Goal: Task Accomplishment & Management: Manage account settings

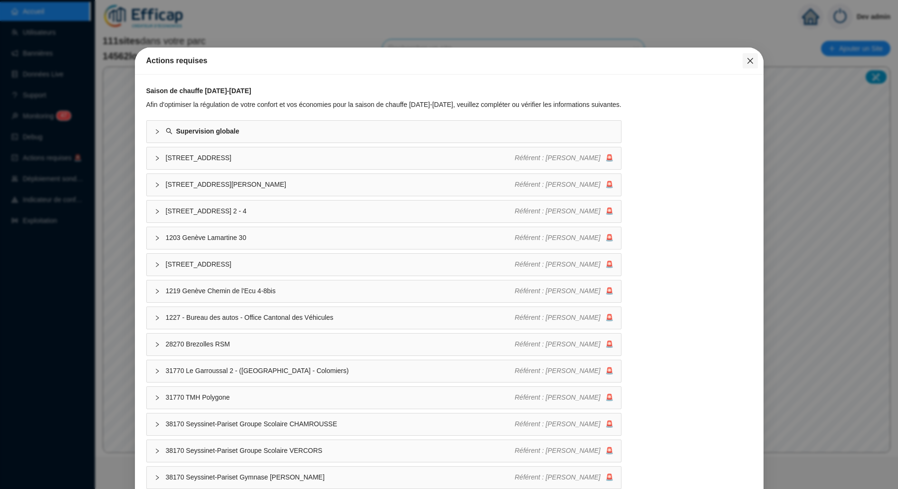
click at [745, 55] on button "Close" at bounding box center [750, 60] width 15 height 15
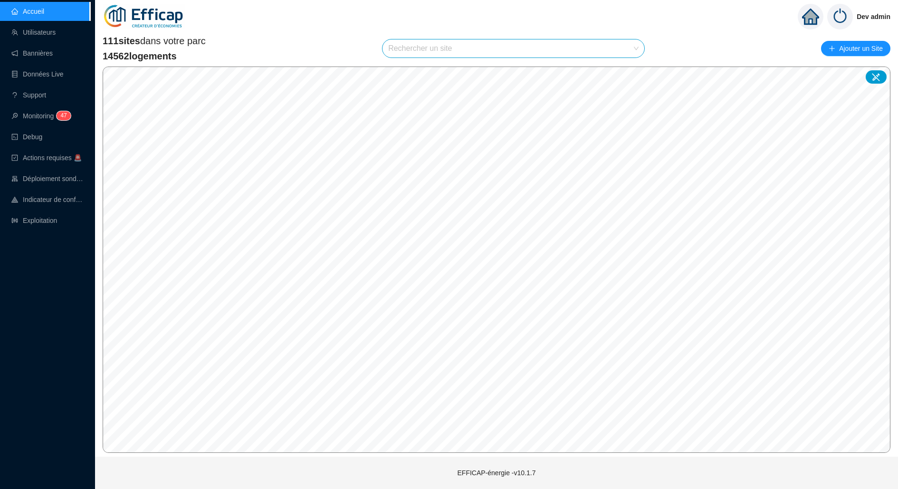
click at [555, 48] on input "search" at bounding box center [509, 48] width 242 height 18
type input "saussure"
click at [623, 76] on div at bounding box center [626, 71] width 22 height 14
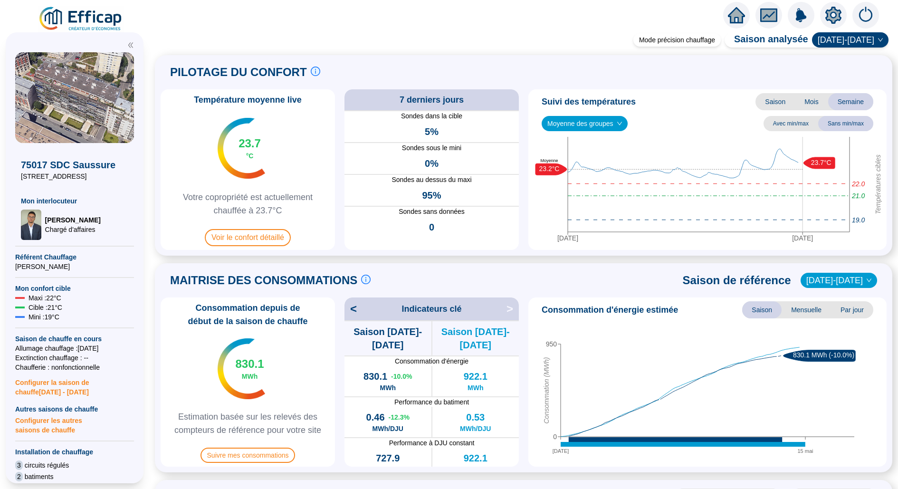
click at [828, 12] on icon "setting" at bounding box center [834, 14] width 16 height 15
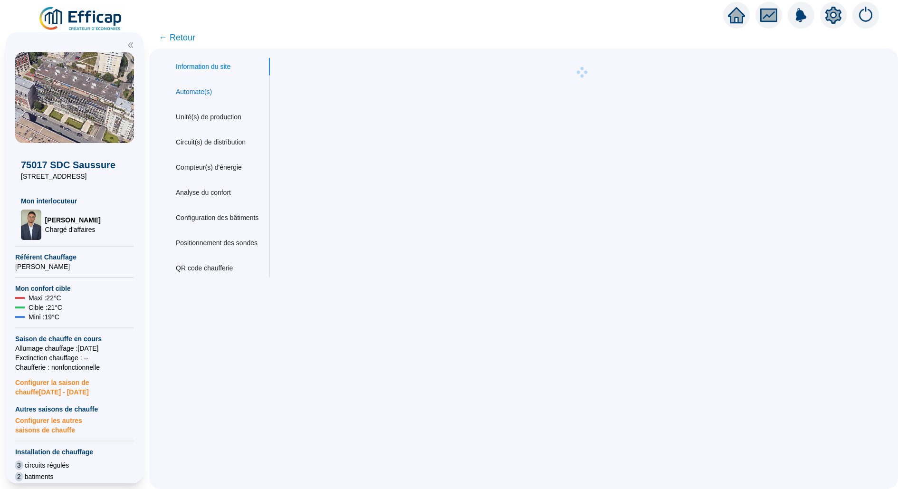
click at [211, 91] on div "Automate(s)" at bounding box center [194, 92] width 36 height 10
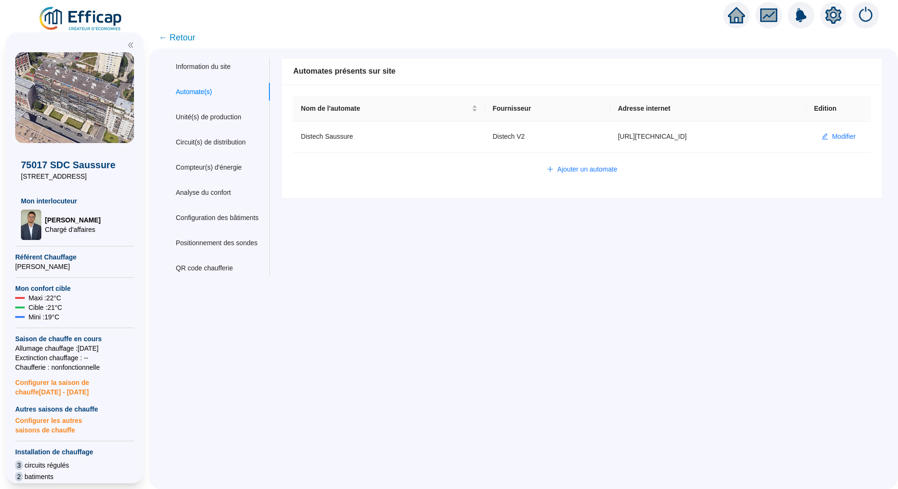
type input "admin-efficap"
click at [829, 135] on button "Modifier" at bounding box center [838, 136] width 49 height 15
type input "Distech Saussure"
type input "[URL][TECHNICAL_ID]"
type input "AV1001"
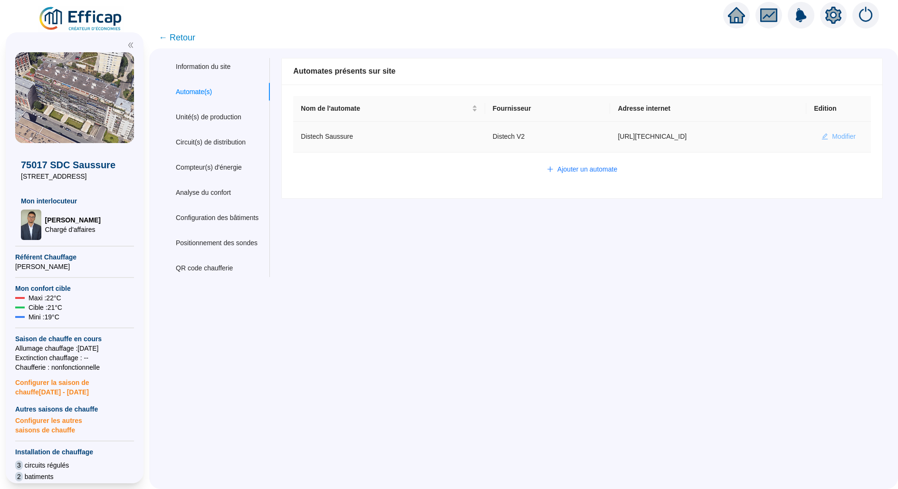
type input "AV1002"
type input "AV1000"
type input "BV1000"
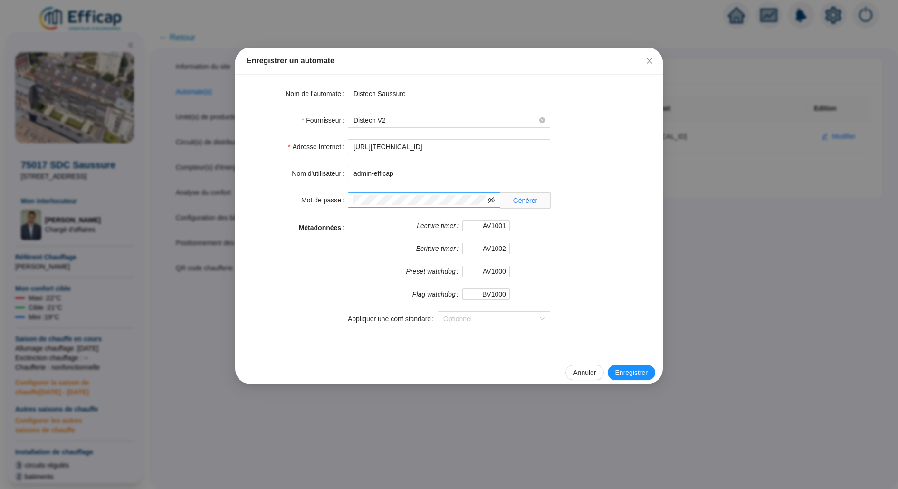
click at [488, 200] on icon "eye-invisible" at bounding box center [491, 200] width 7 height 7
